Goal: Contribute content: Contribute content

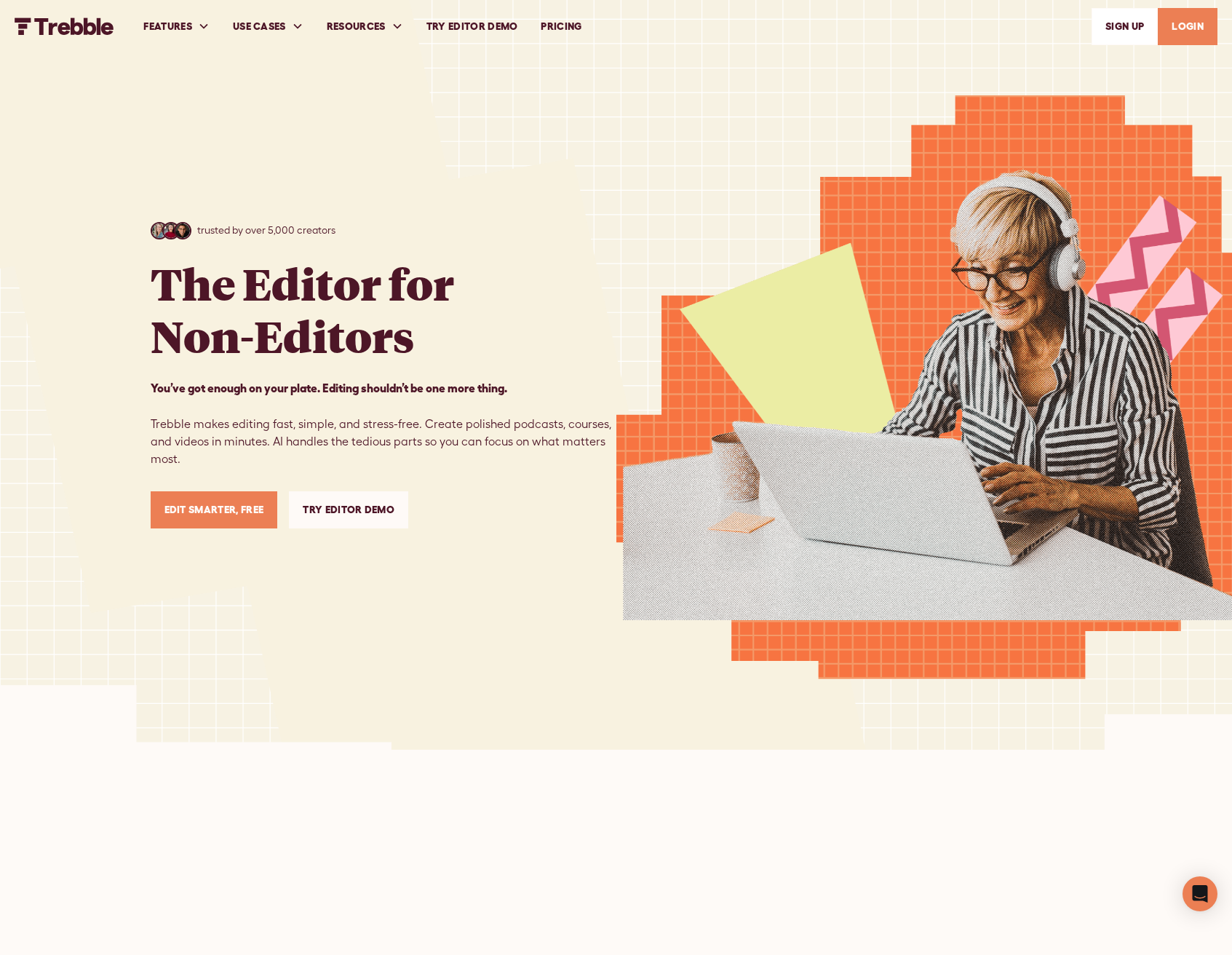
click at [1176, 40] on link "LOGIN" at bounding box center [1188, 26] width 59 height 37
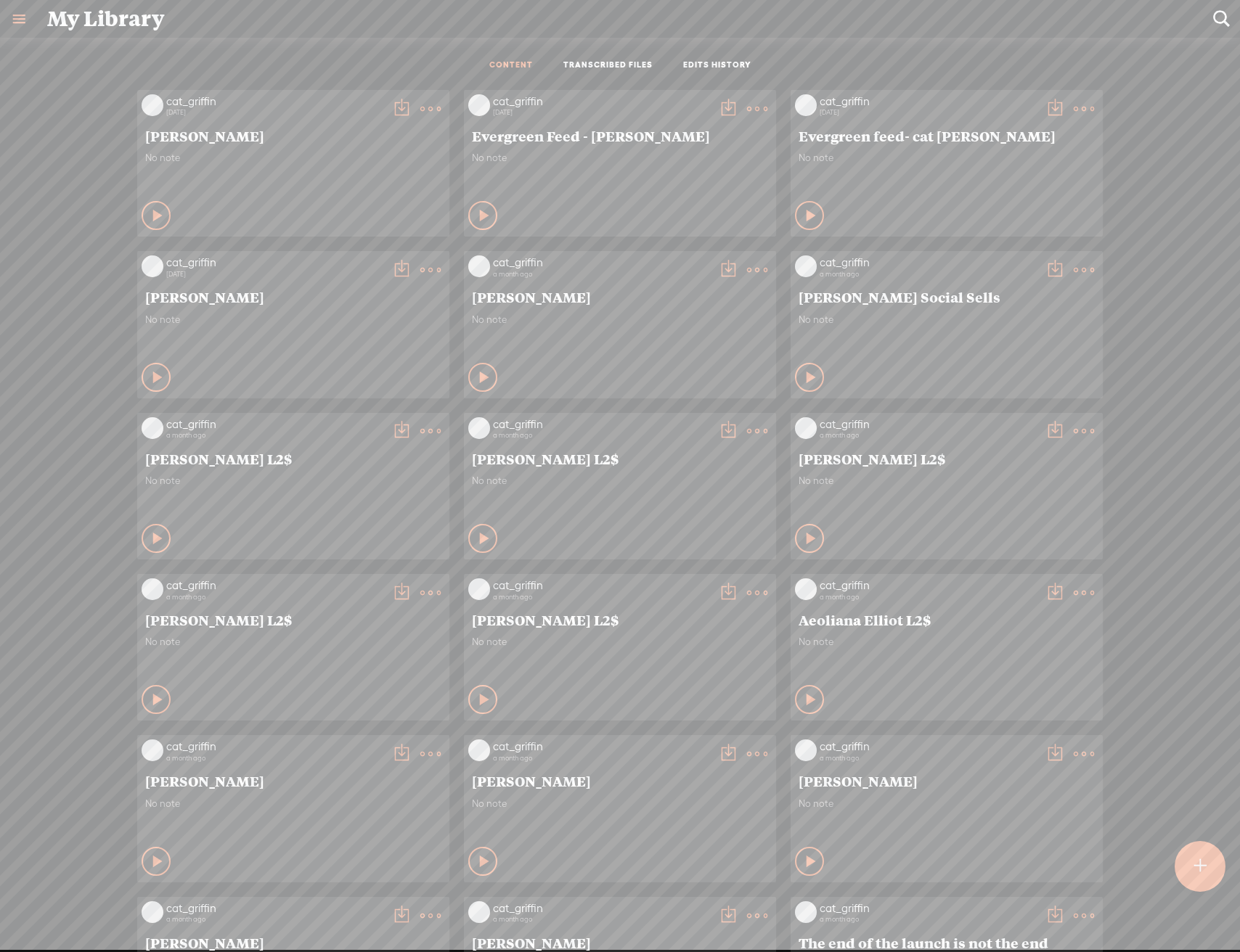
click at [1202, 876] on t at bounding box center [1200, 867] width 13 height 32
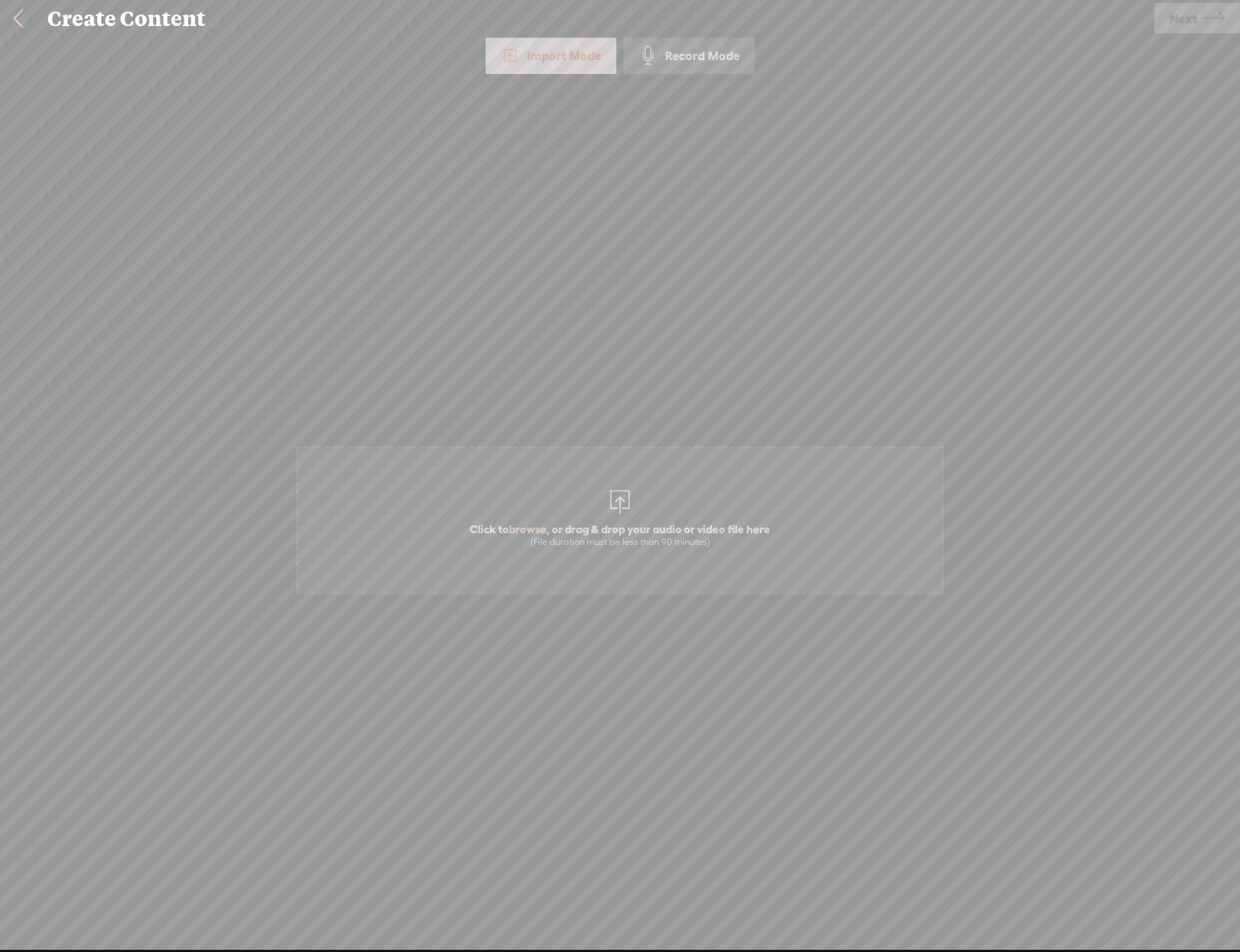
click at [719, 376] on div "Click to browse , or drag & drop your audio or video file here (File duration m…" at bounding box center [620, 520] width 645 height 820
click at [595, 560] on span "Click to browse , or drag & drop your audio or video file here (File duration m…" at bounding box center [620, 520] width 647 height 148
click at [1225, 30] on link "Next" at bounding box center [1197, 18] width 86 height 30
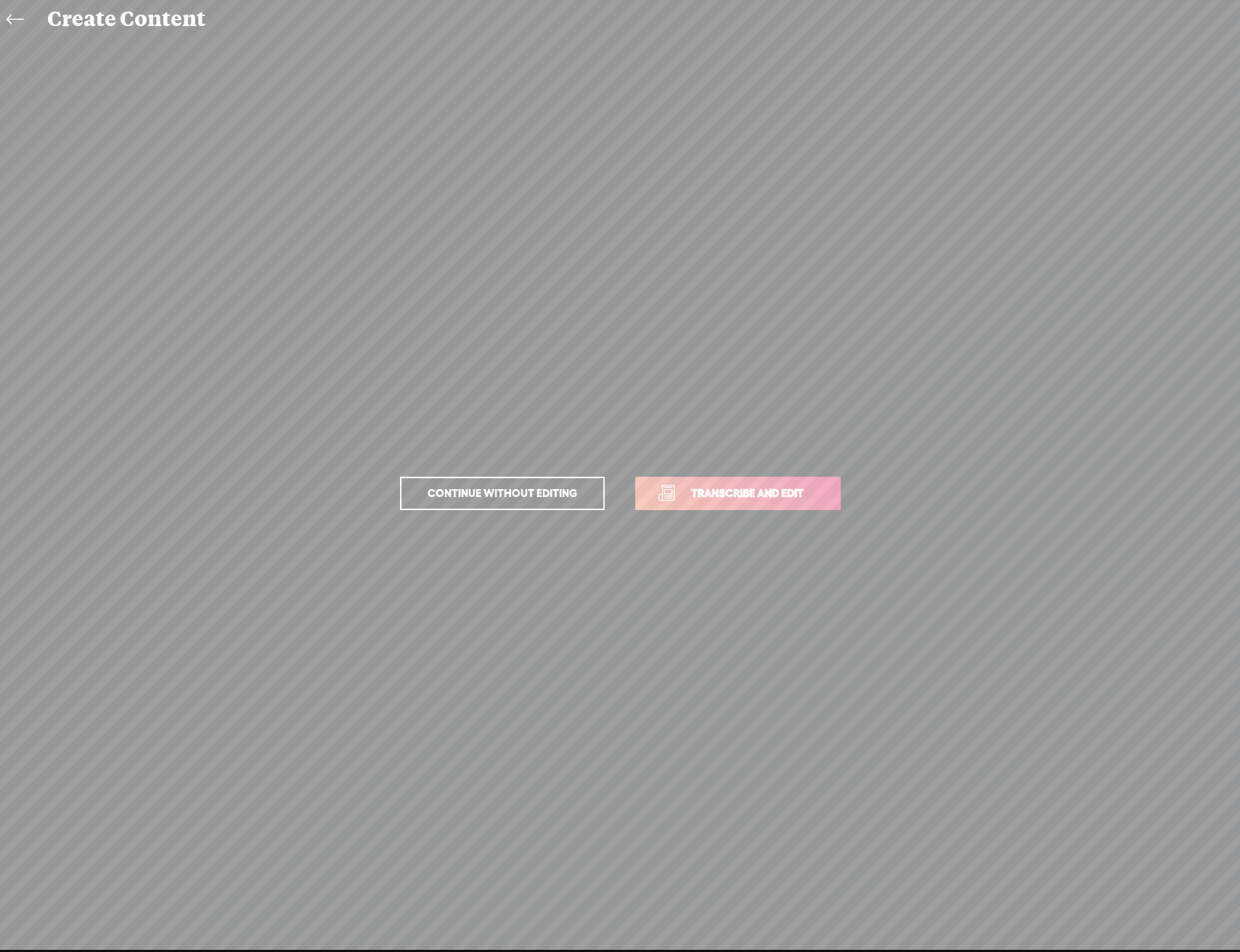
click at [773, 508] on link "Transcribe and edit" at bounding box center [737, 493] width 205 height 33
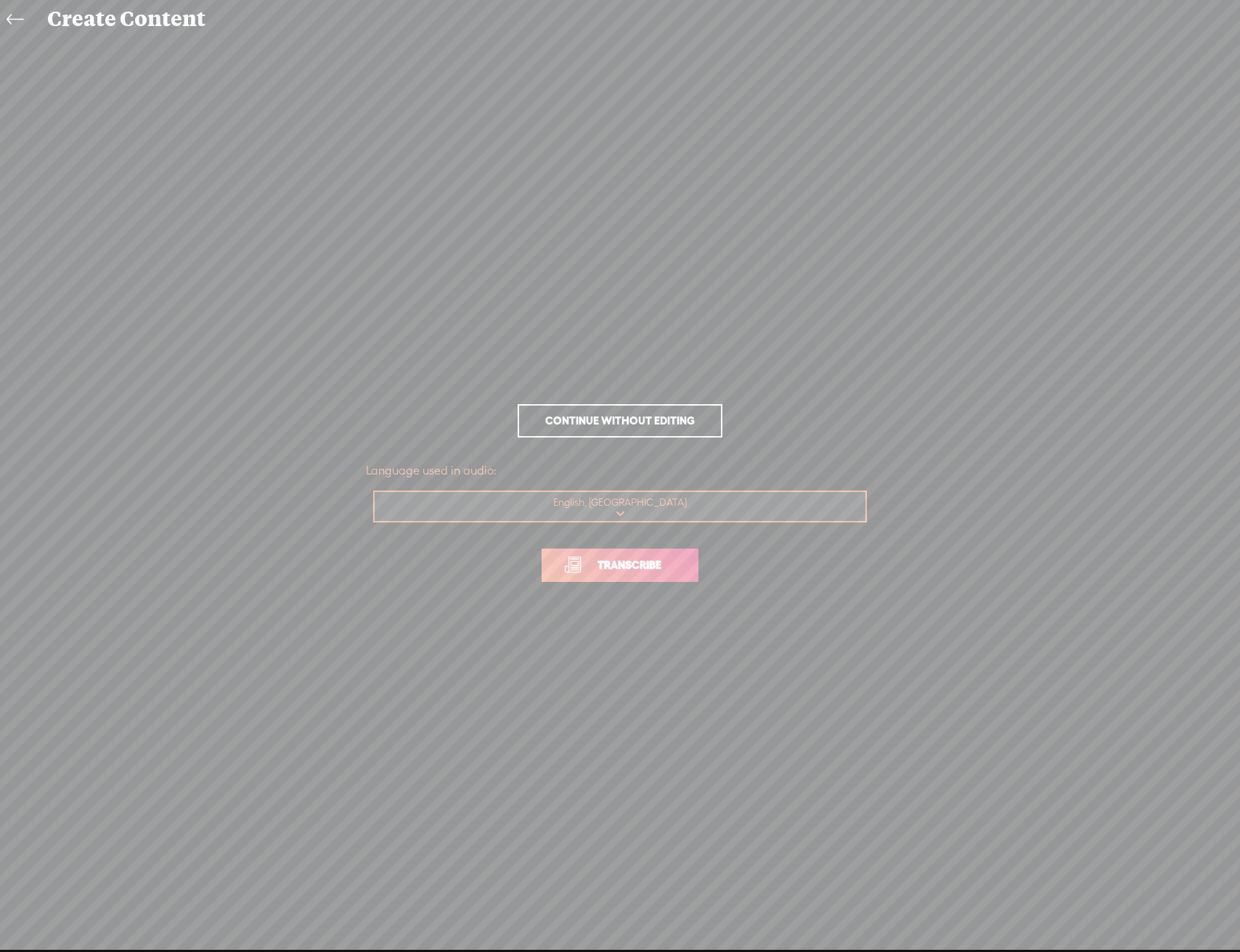
click at [698, 562] on link "Transcribe" at bounding box center [620, 565] width 157 height 33
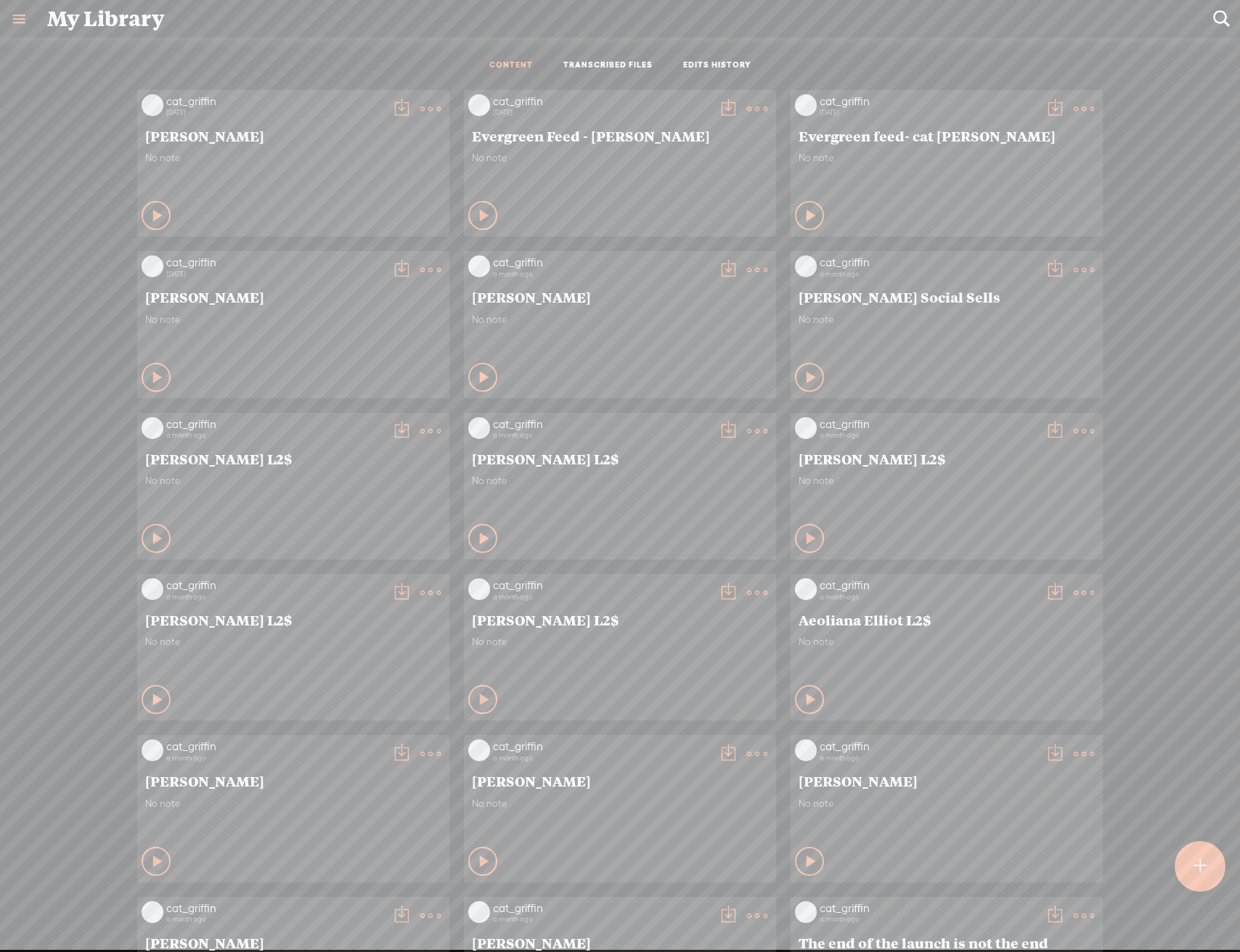
click at [1199, 874] on t at bounding box center [1200, 867] width 13 height 32
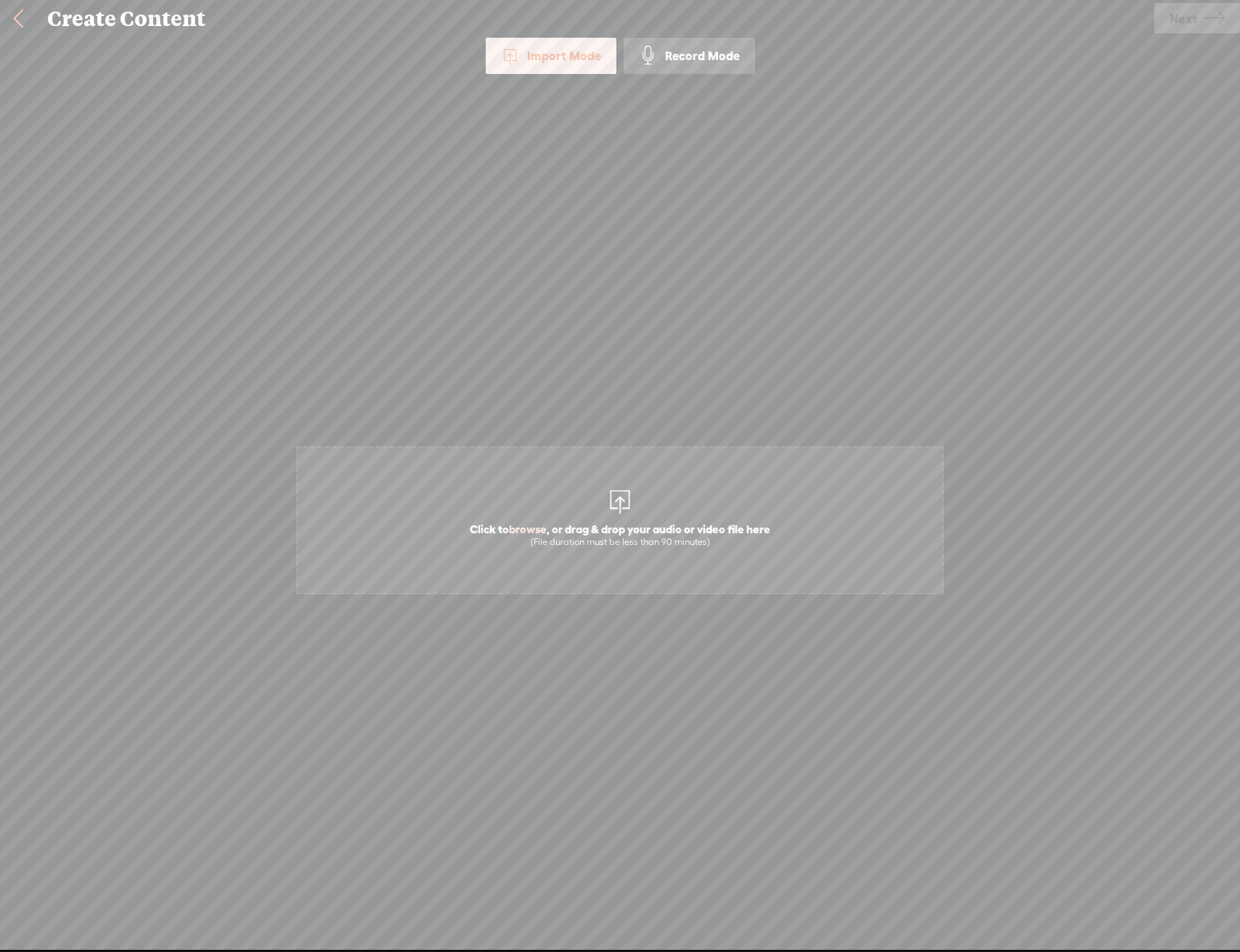
click at [749, 456] on span "Click to browse , or drag & drop your audio or video file here (File duration m…" at bounding box center [620, 520] width 647 height 148
click at [1221, 23] on icon at bounding box center [1214, 18] width 21 height 37
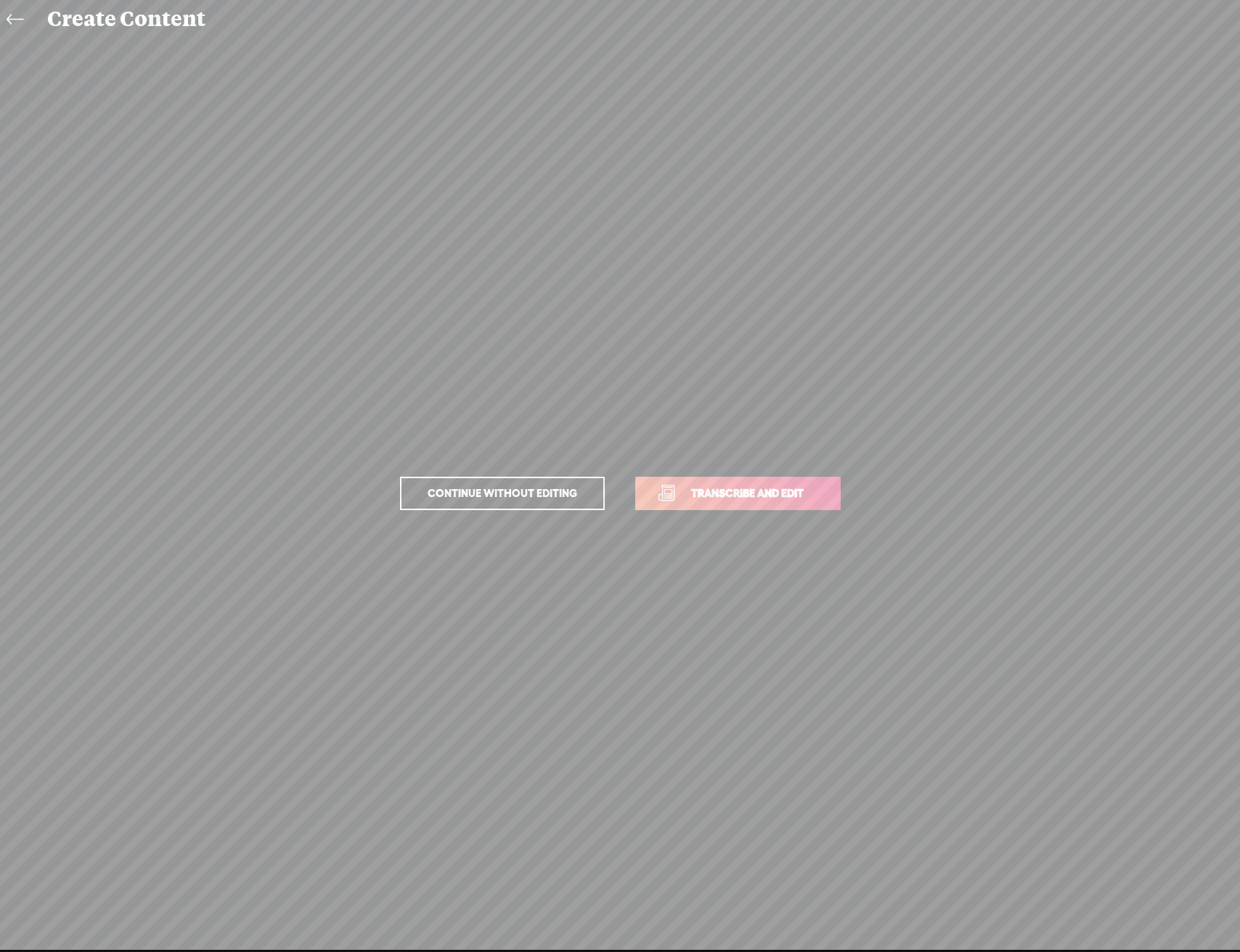
click at [733, 485] on span "Transcribe and edit" at bounding box center [747, 493] width 143 height 17
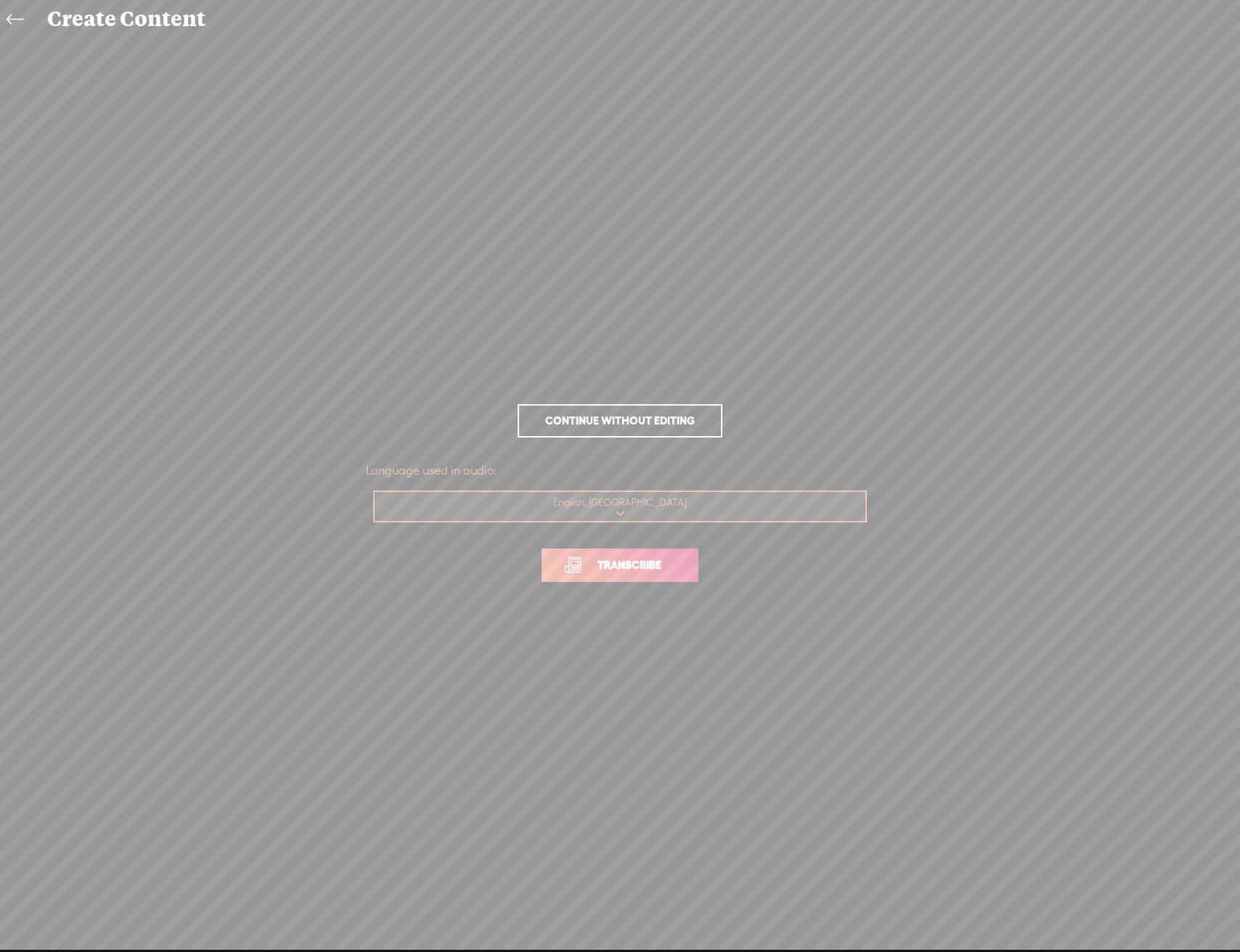
click at [593, 569] on span "Transcribe" at bounding box center [629, 565] width 94 height 17
